Goal: Browse casually

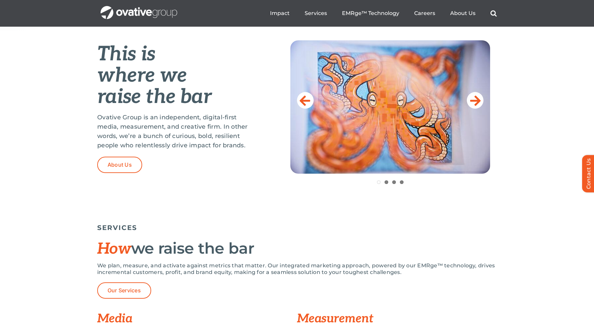
scroll to position [268, 0]
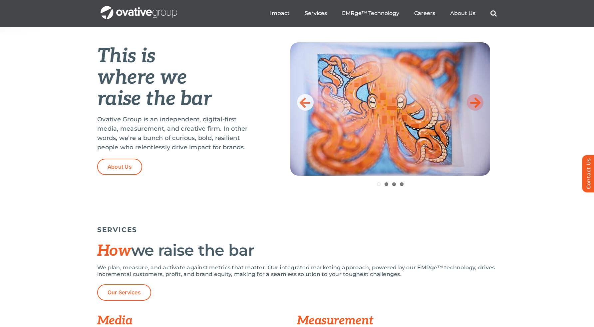
click at [477, 103] on icon at bounding box center [475, 102] width 11 height 13
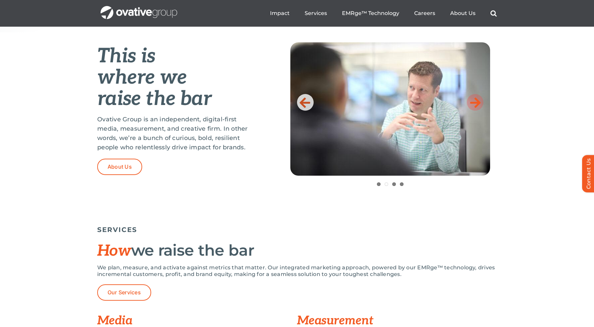
click at [477, 103] on icon at bounding box center [475, 102] width 11 height 13
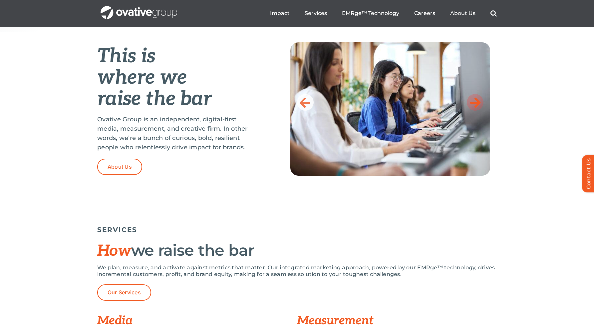
click at [477, 103] on icon at bounding box center [475, 102] width 11 height 13
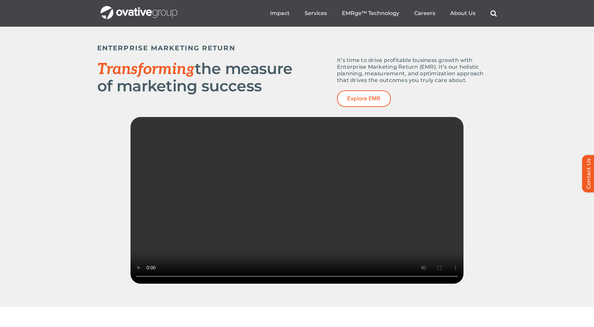
scroll to position [572, 0]
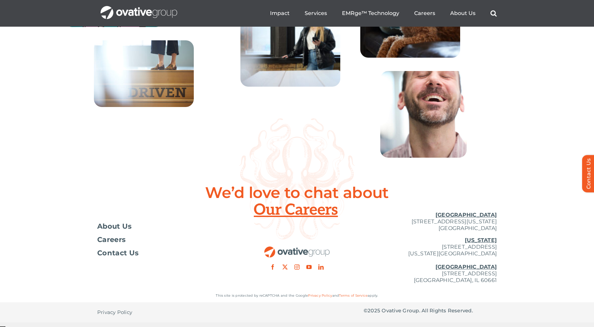
scroll to position [2380, 0]
